Goal: Entertainment & Leisure: Consume media (video, audio)

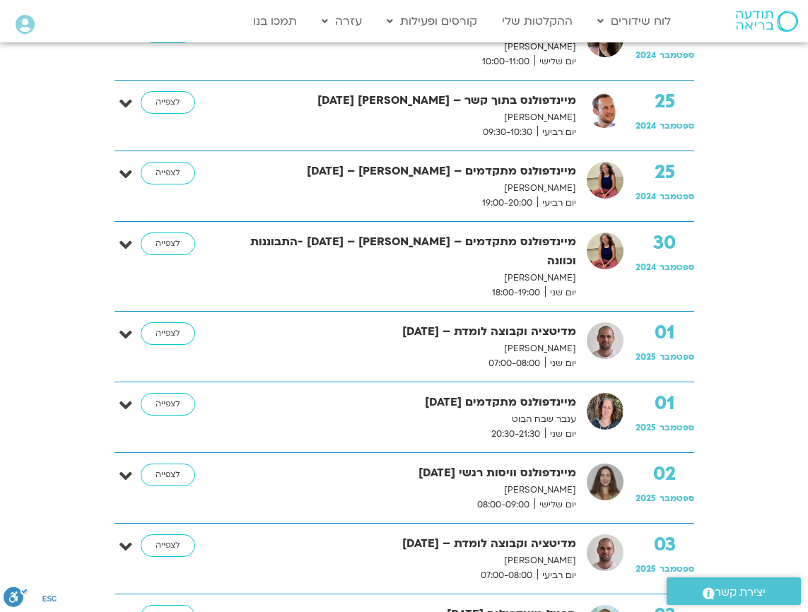
scroll to position [1482, 0]
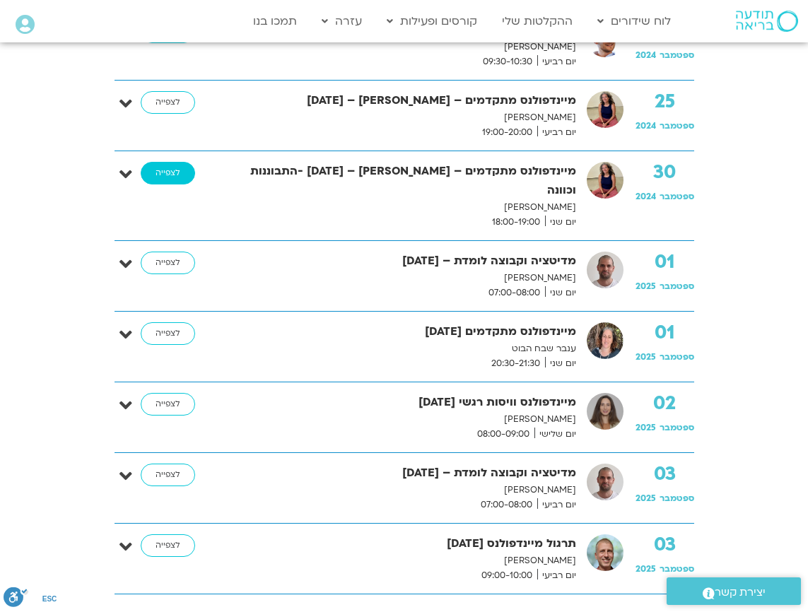
click at [164, 179] on link "לצפייה" at bounding box center [168, 173] width 54 height 23
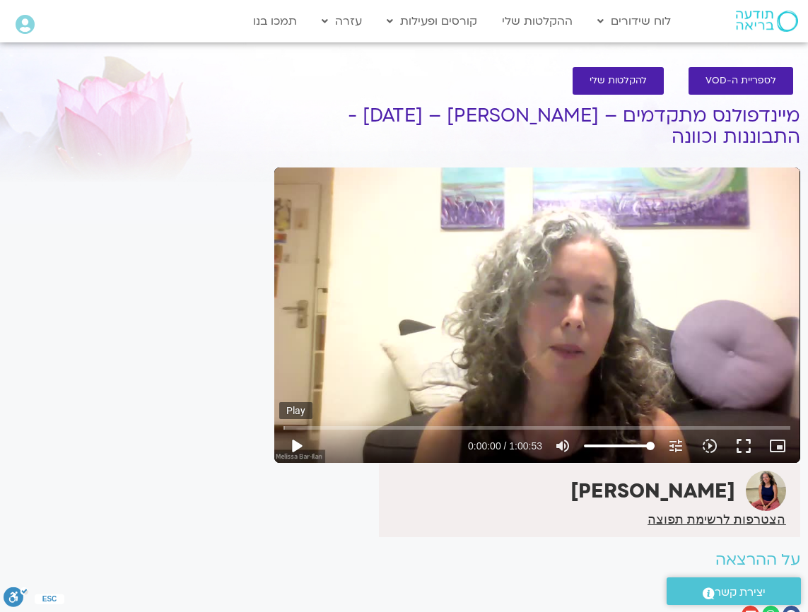
click at [295, 449] on button "play_arrow" at bounding box center [296, 446] width 34 height 34
click at [747, 449] on button "fullscreen" at bounding box center [744, 446] width 34 height 34
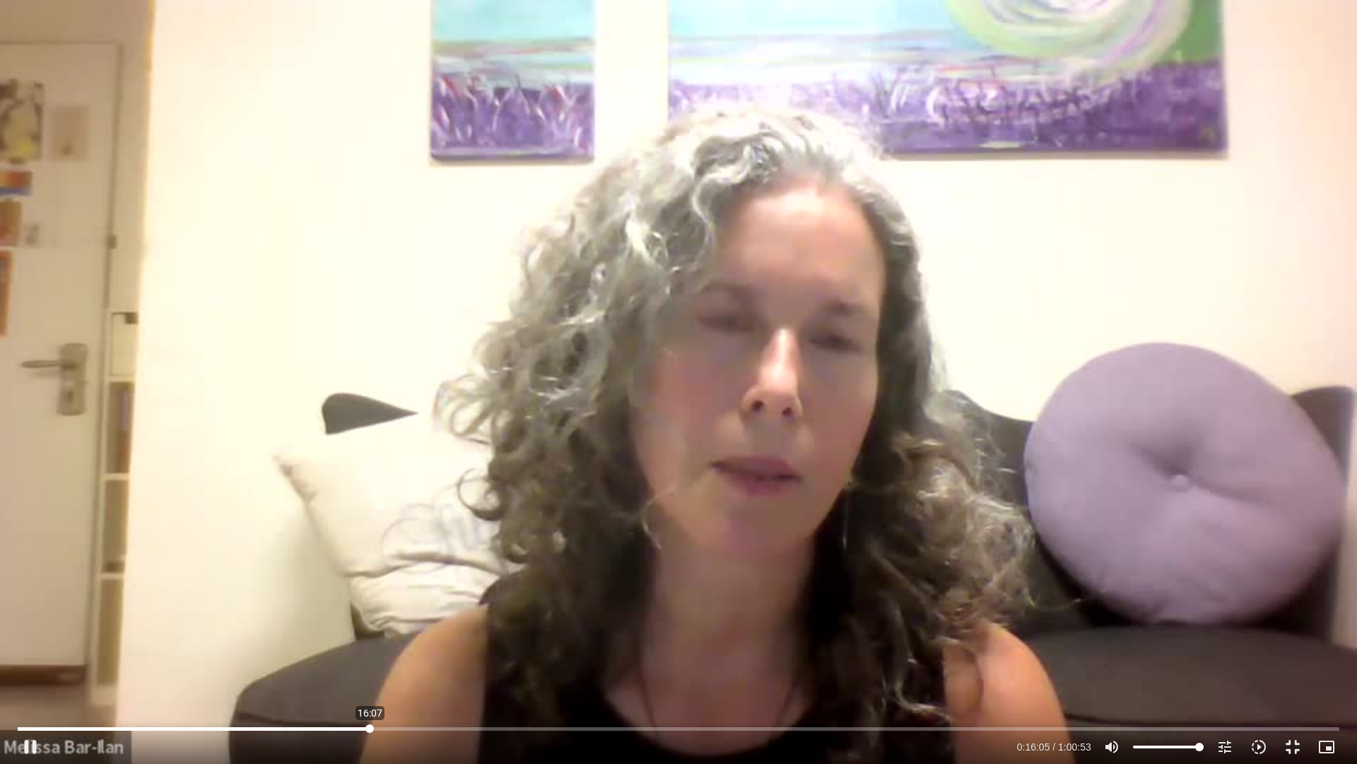
drag, startPoint x: 345, startPoint y: 727, endPoint x: 370, endPoint y: 727, distance: 24.7
click at [370, 612] on input "Seek" at bounding box center [679, 728] width 1322 height 8
drag, startPoint x: 370, startPoint y: 727, endPoint x: 388, endPoint y: 727, distance: 18.4
click at [388, 612] on input "Seek" at bounding box center [679, 728] width 1322 height 8
drag, startPoint x: 388, startPoint y: 727, endPoint x: 412, endPoint y: 728, distance: 24.0
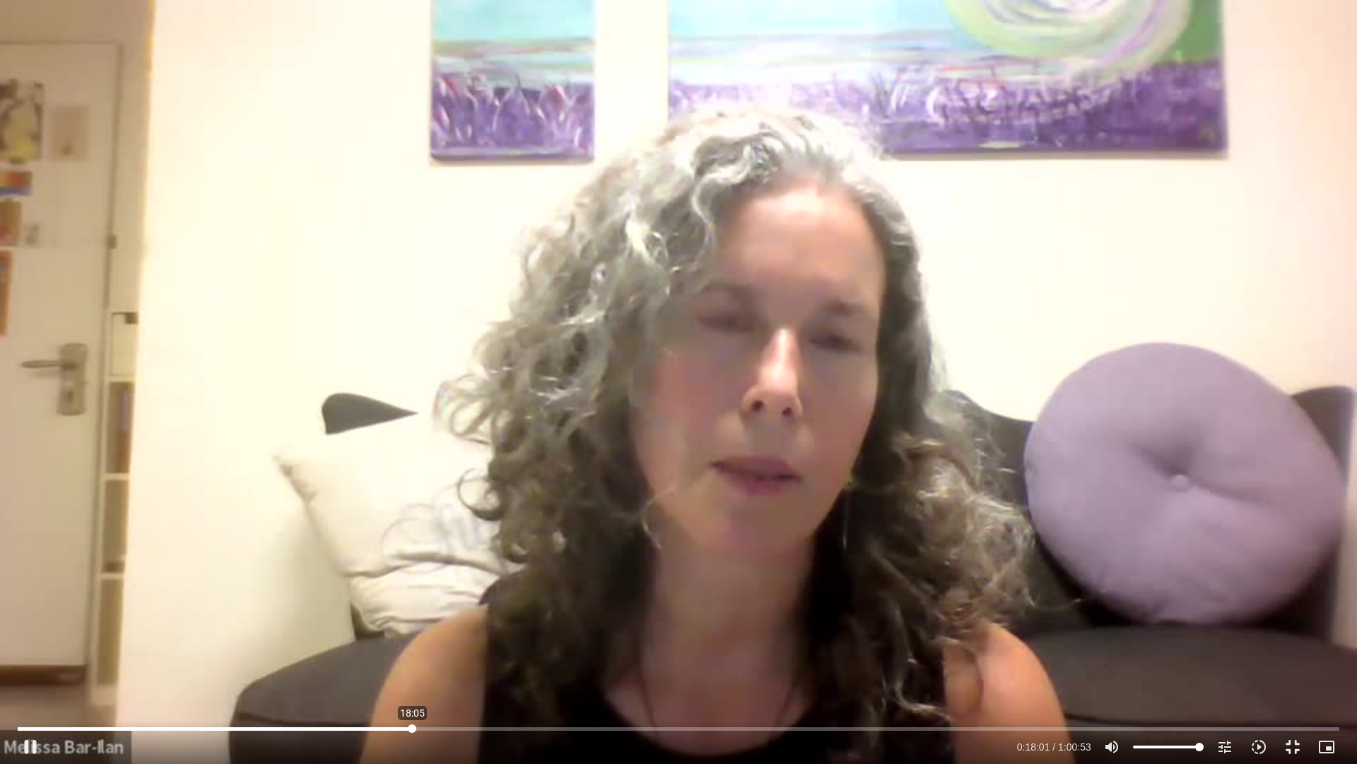
click at [412, 612] on input "Seek" at bounding box center [679, 728] width 1322 height 8
drag, startPoint x: 412, startPoint y: 728, endPoint x: 445, endPoint y: 729, distance: 33.3
click at [445, 612] on input "Seek" at bounding box center [679, 728] width 1322 height 8
click at [467, 612] on input "Seek" at bounding box center [679, 728] width 1322 height 8
drag, startPoint x: 450, startPoint y: 730, endPoint x: 461, endPoint y: 729, distance: 11.4
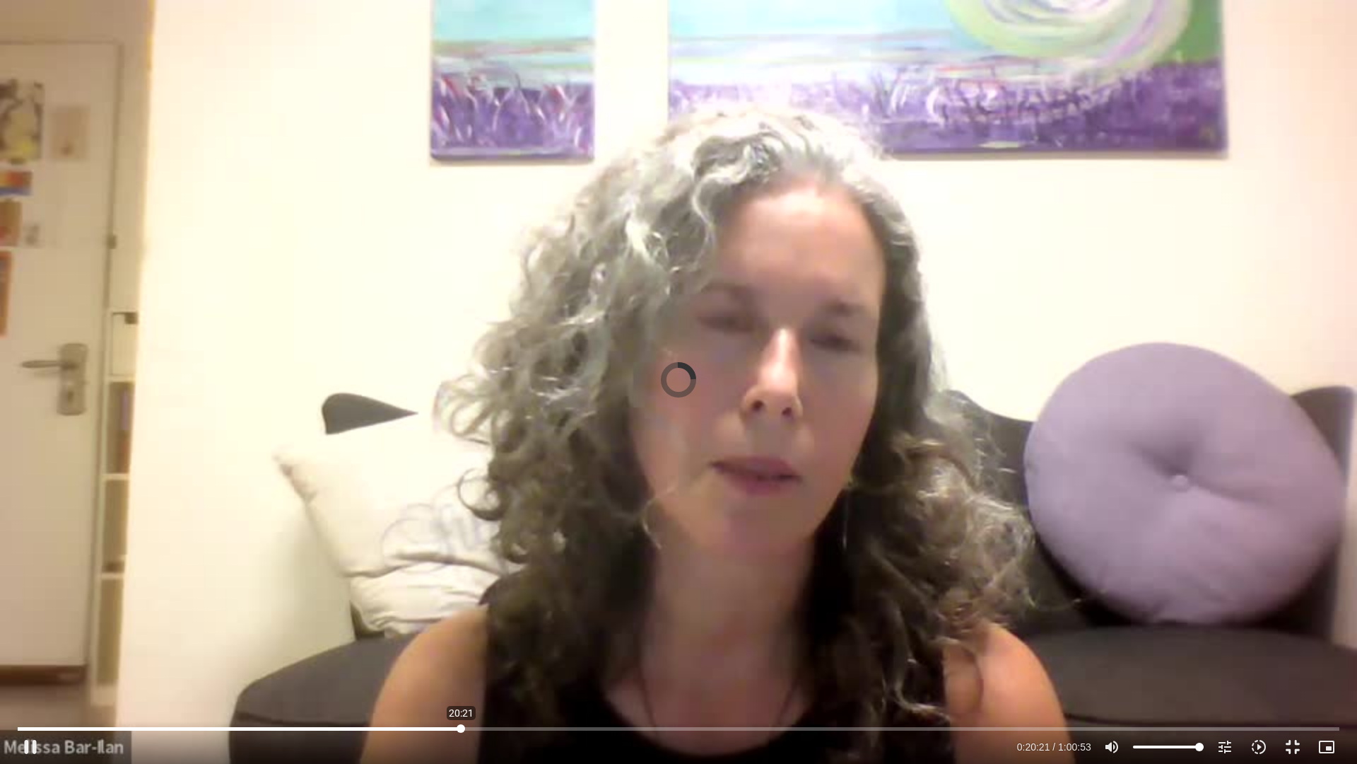
click at [461, 612] on input "Seek" at bounding box center [679, 728] width 1322 height 8
drag, startPoint x: 467, startPoint y: 730, endPoint x: 488, endPoint y: 730, distance: 21.2
click at [488, 612] on input "Seek" at bounding box center [679, 728] width 1322 height 8
drag, startPoint x: 846, startPoint y: 727, endPoint x: 975, endPoint y: 728, distance: 129.4
click at [807, 612] on input "Seek" at bounding box center [679, 728] width 1322 height 8
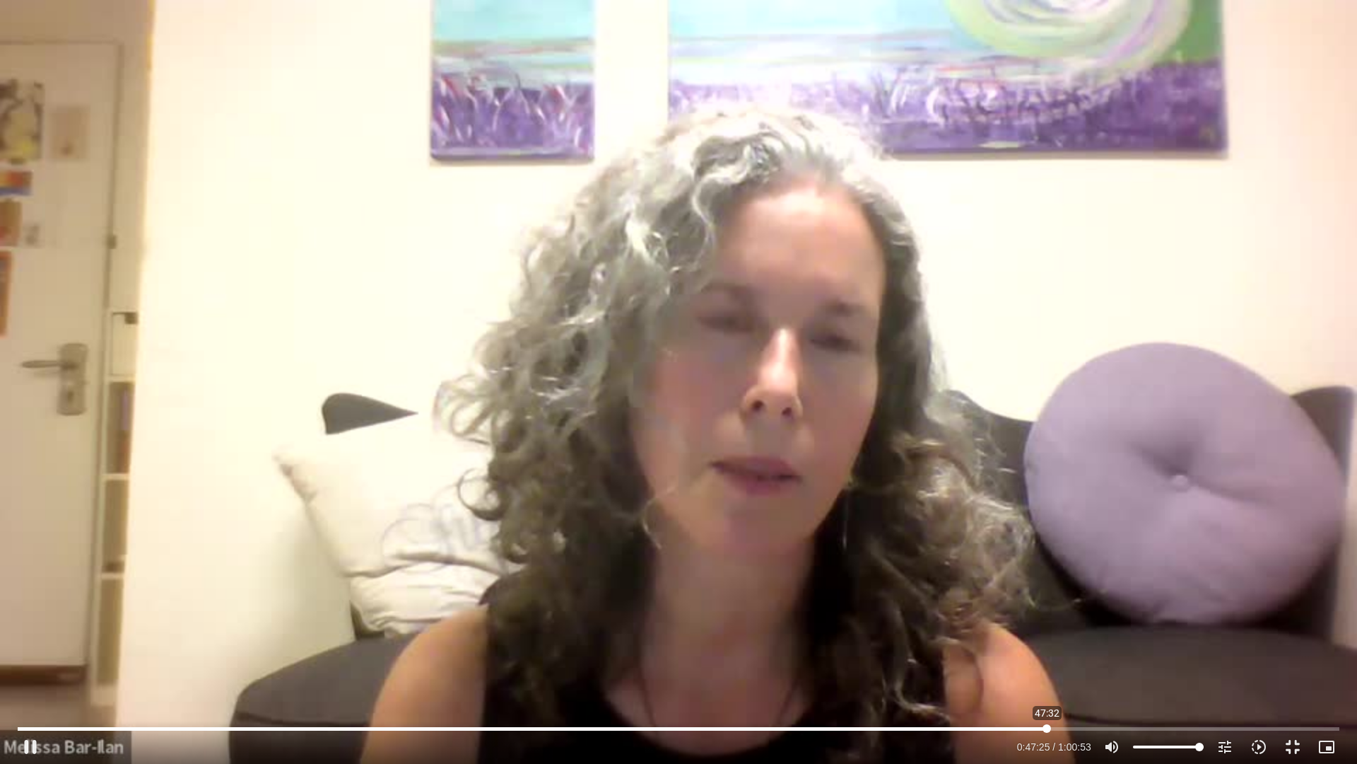
drag, startPoint x: 985, startPoint y: 730, endPoint x: 1047, endPoint y: 727, distance: 62.3
click at [807, 612] on input "Seek" at bounding box center [679, 728] width 1322 height 8
drag, startPoint x: 1052, startPoint y: 729, endPoint x: 1035, endPoint y: 730, distance: 17.0
click at [807, 612] on input "Seek" at bounding box center [679, 728] width 1322 height 8
drag, startPoint x: 1035, startPoint y: 730, endPoint x: 1017, endPoint y: 730, distance: 18.4
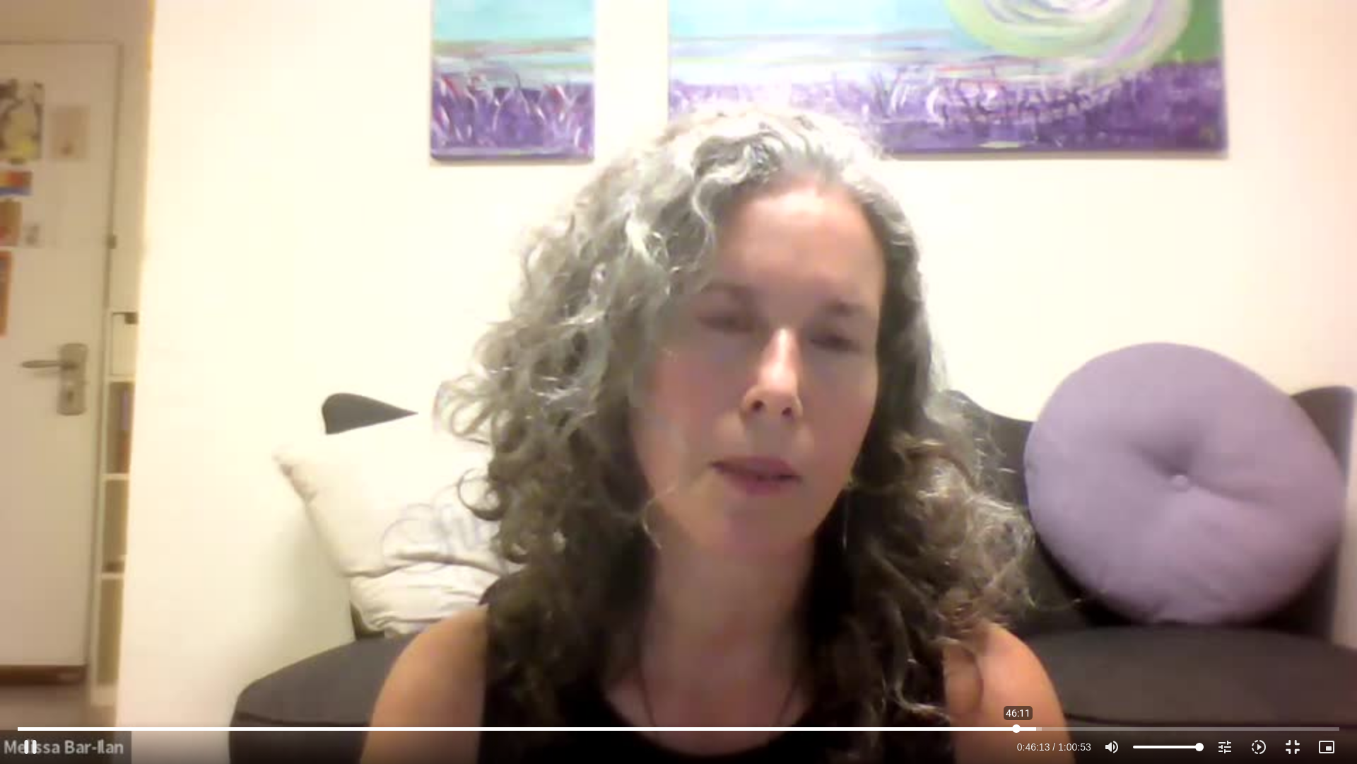
click at [807, 612] on input "Seek" at bounding box center [679, 728] width 1322 height 8
click at [807, 612] on button "fullscreen_exit" at bounding box center [1293, 747] width 34 height 34
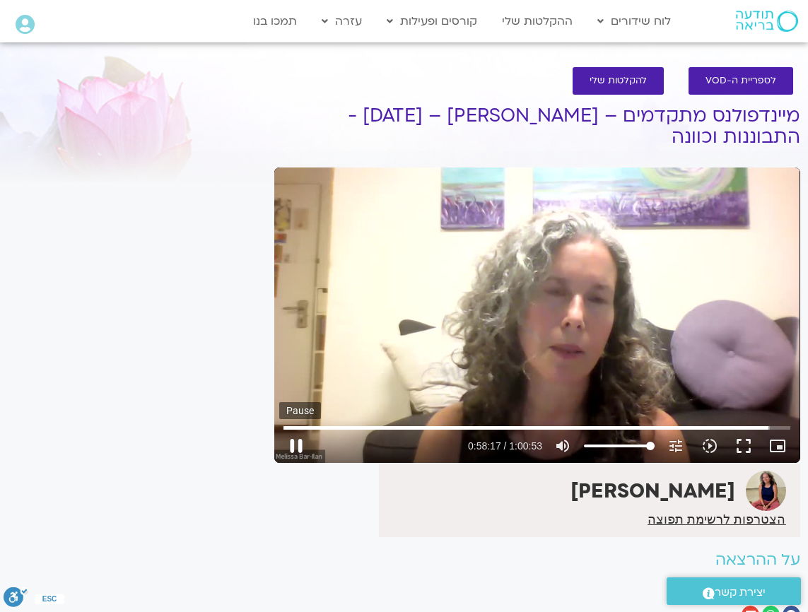
click at [298, 446] on button "pause" at bounding box center [296, 446] width 34 height 34
type input "3497.602726"
